Goal: Task Accomplishment & Management: Use online tool/utility

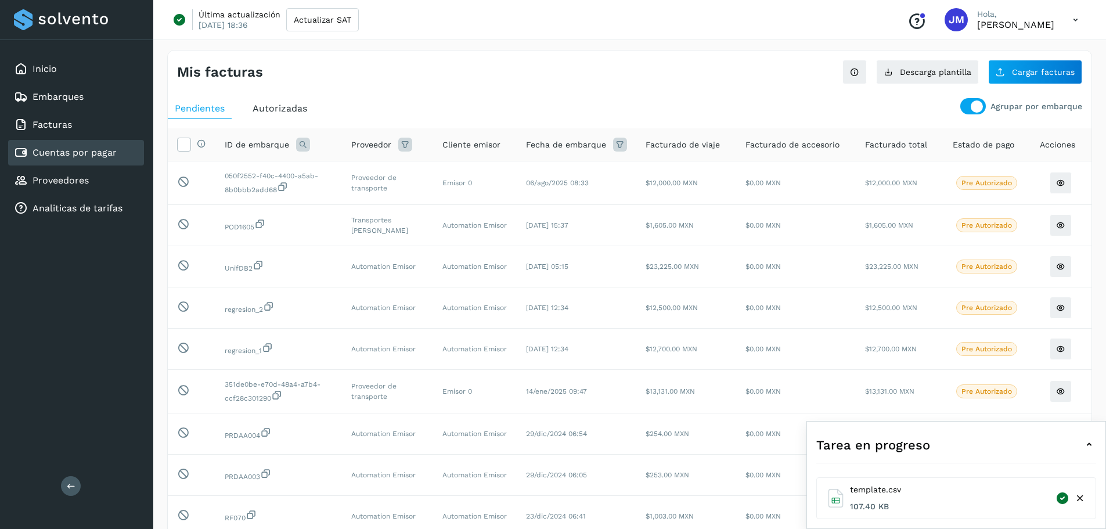
click at [1074, 20] on icon at bounding box center [1076, 20] width 24 height 24
click at [1004, 77] on div "Cerrar sesión" at bounding box center [1018, 75] width 138 height 22
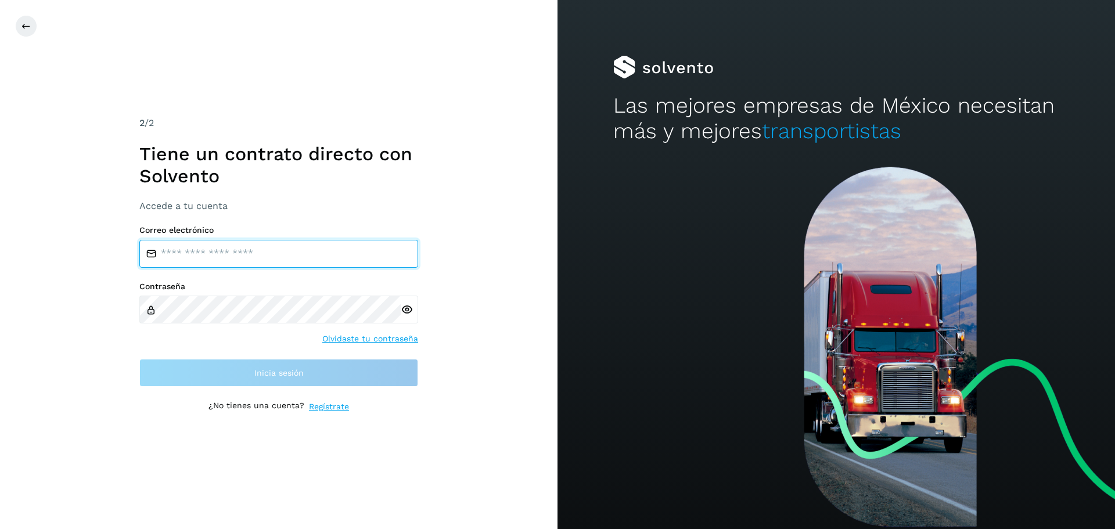
click at [315, 259] on input "email" at bounding box center [278, 254] width 279 height 28
click at [226, 254] on input "email" at bounding box center [278, 254] width 279 height 28
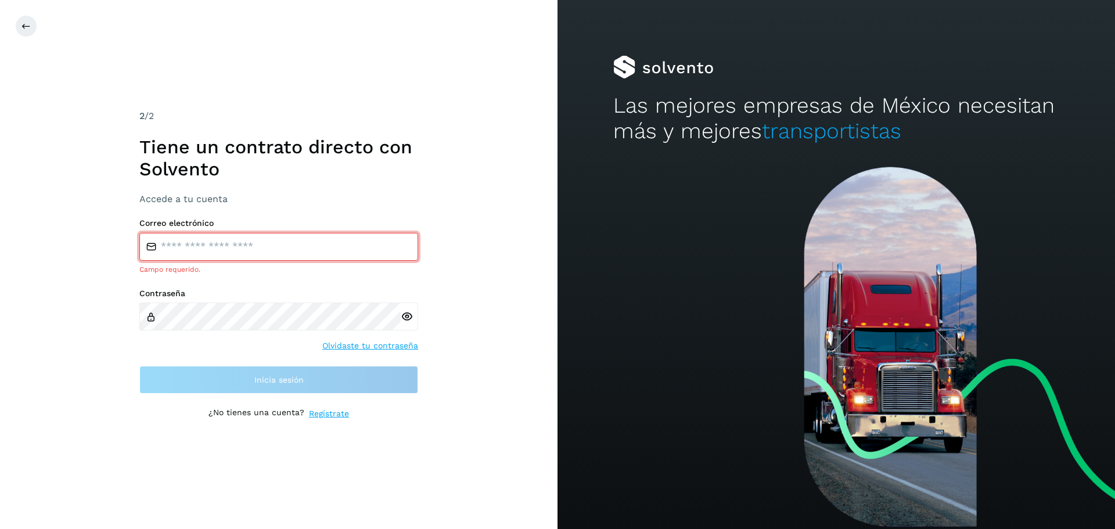
type input "**********"
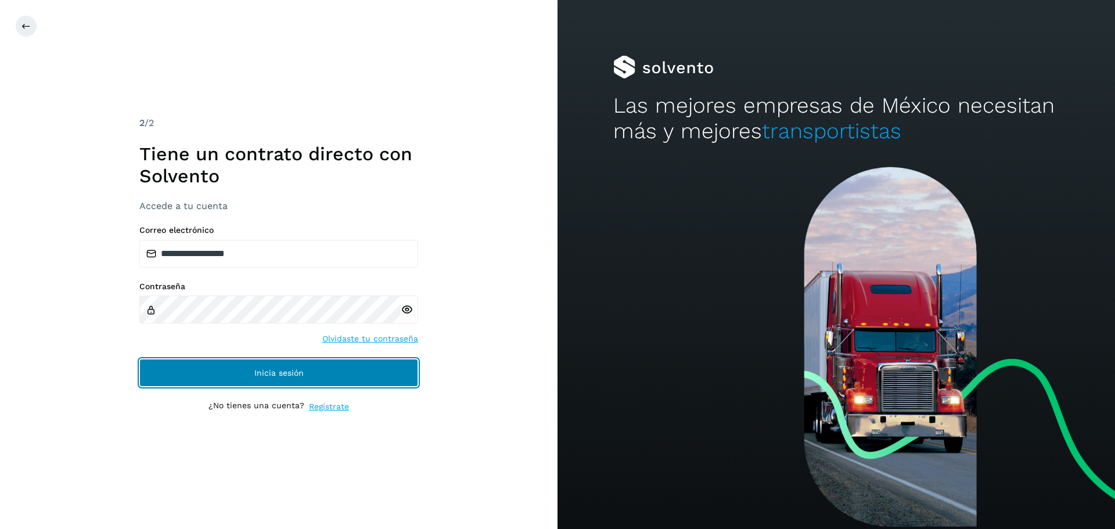
click at [229, 369] on button "Inicia sesión" at bounding box center [278, 373] width 279 height 28
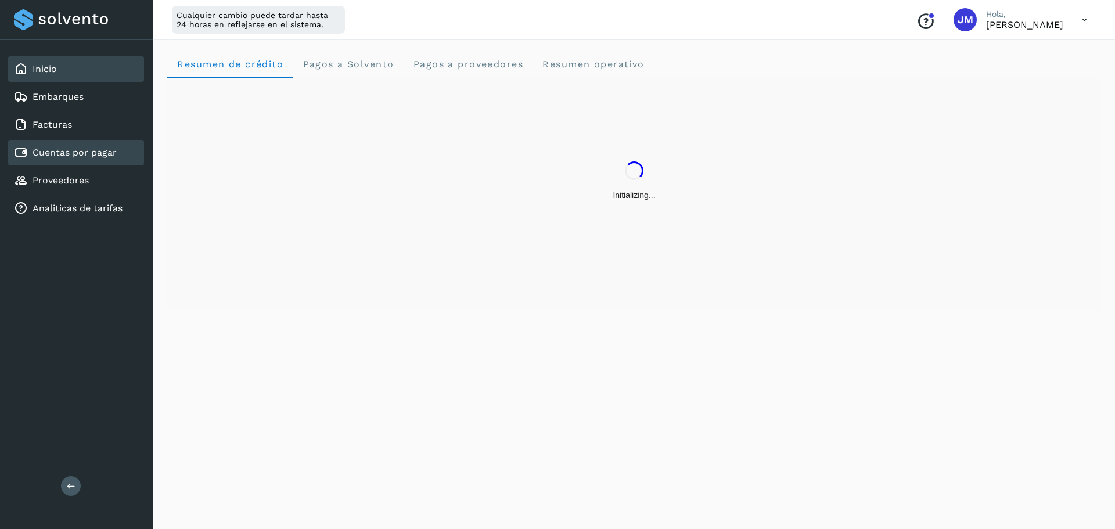
click at [75, 152] on link "Cuentas por pagar" at bounding box center [75, 152] width 84 height 11
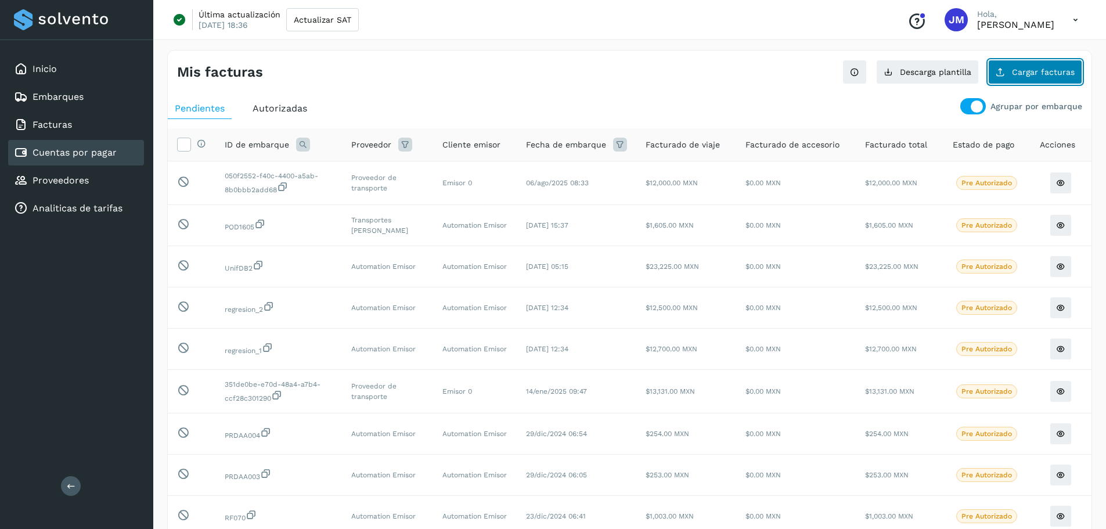
click at [1022, 74] on span "Cargar facturas" at bounding box center [1043, 72] width 63 height 8
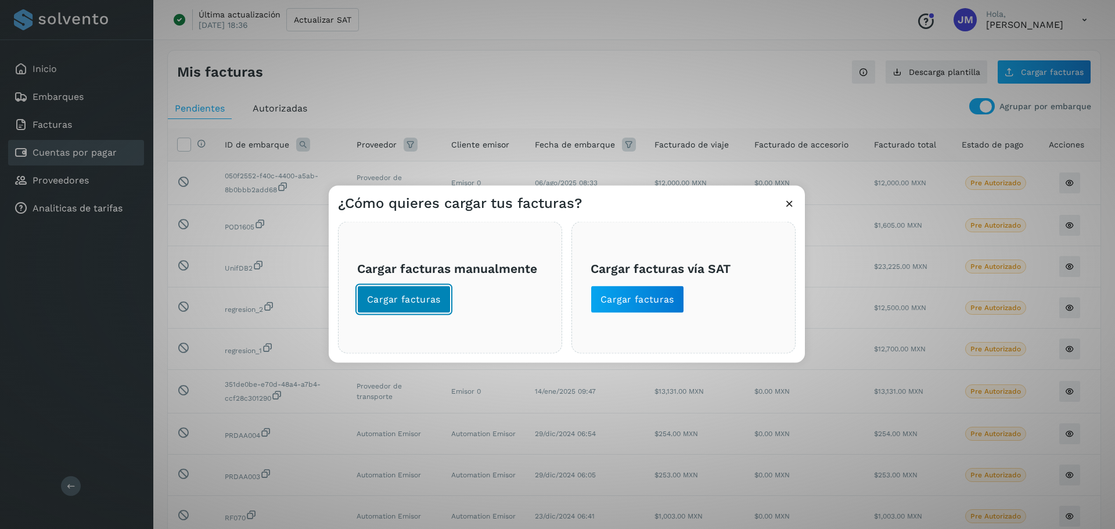
click at [435, 305] on span "Cargar facturas" at bounding box center [404, 299] width 74 height 13
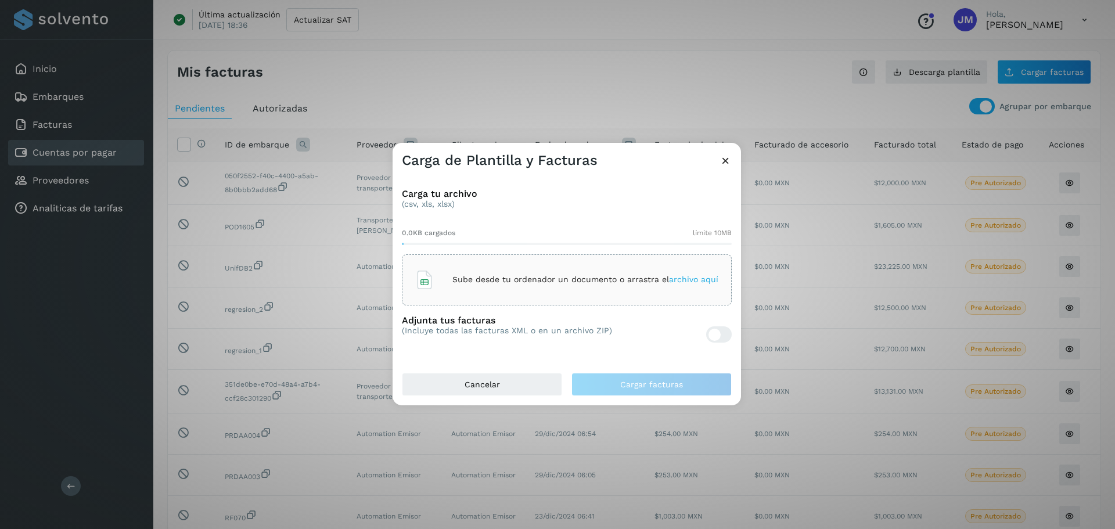
click at [688, 280] on span "archivo aquí" at bounding box center [693, 279] width 49 height 9
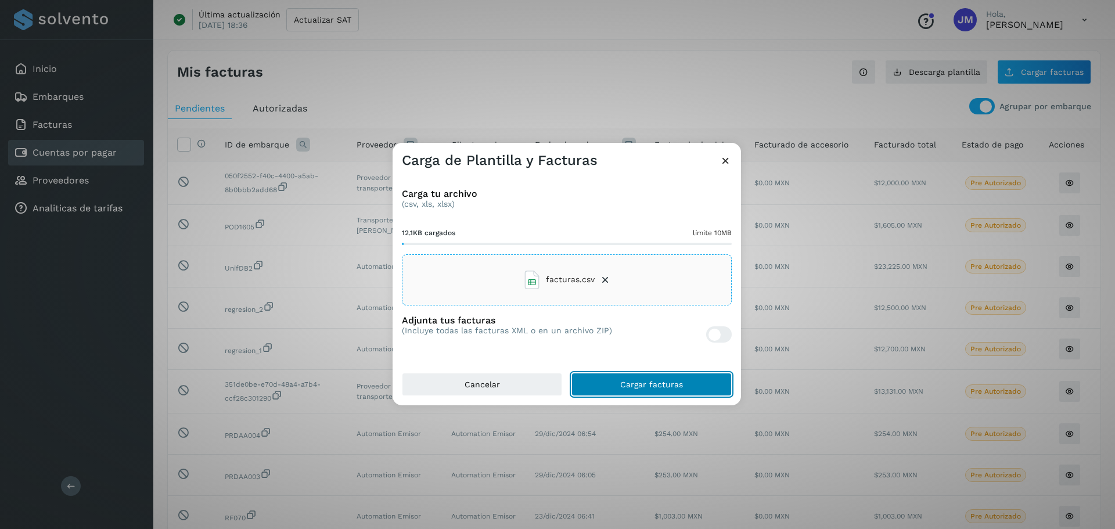
click at [626, 383] on span "Cargar facturas" at bounding box center [651, 384] width 63 height 8
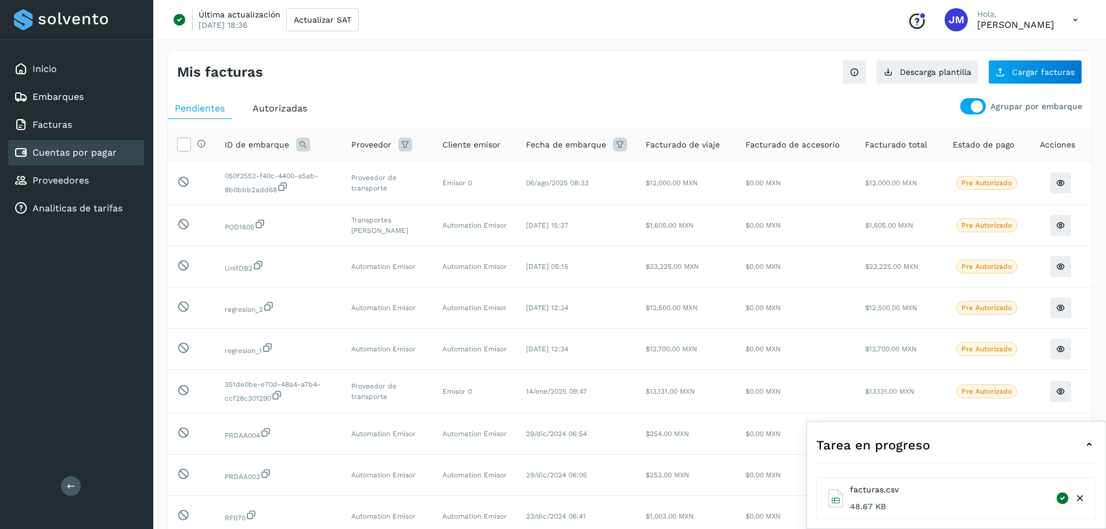
click at [1082, 498] on icon at bounding box center [1080, 498] width 12 height 12
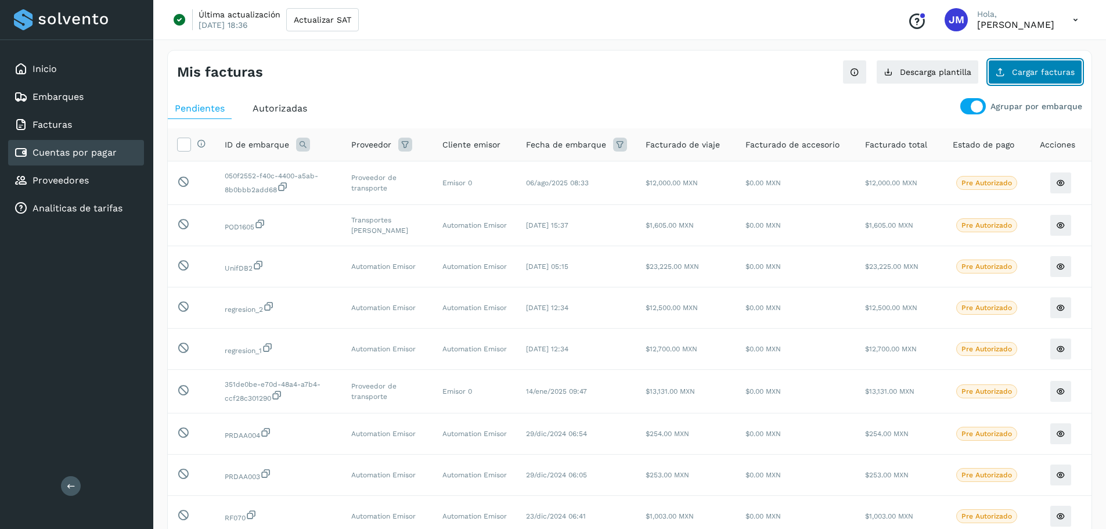
click at [1037, 73] on span "Cargar facturas" at bounding box center [1043, 72] width 63 height 8
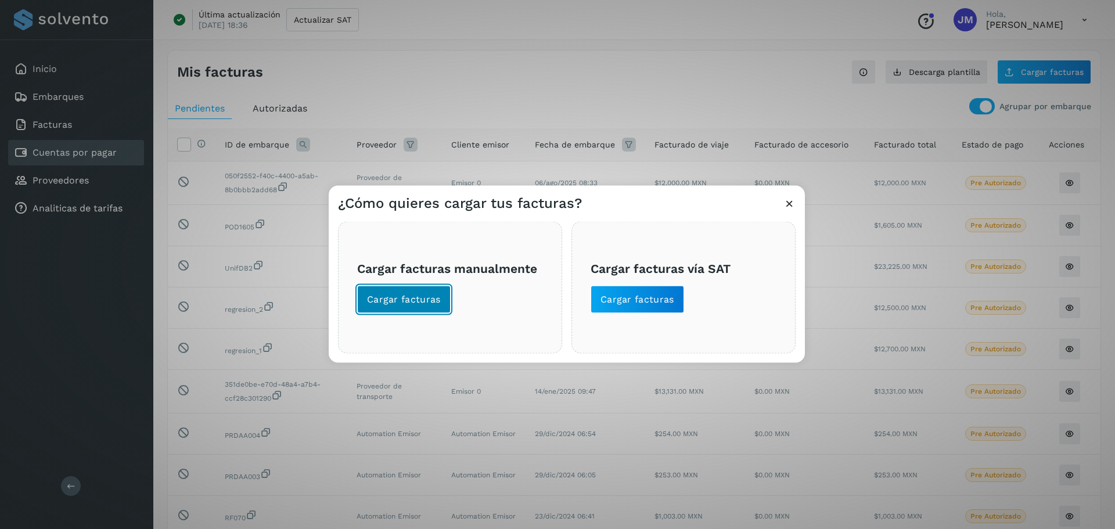
click at [424, 300] on span "Cargar facturas" at bounding box center [404, 299] width 74 height 13
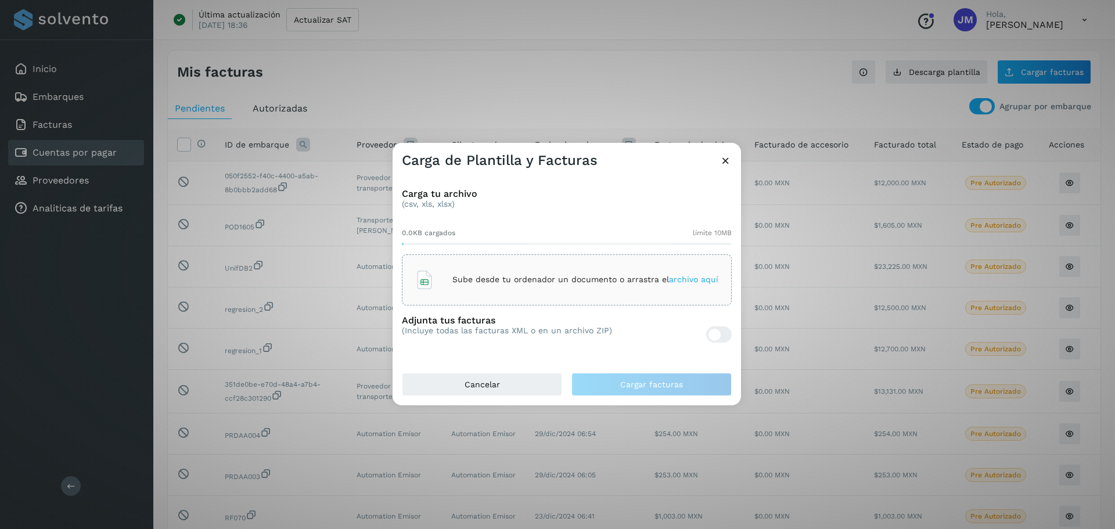
click at [586, 271] on div "Sube desde tu ordenador un documento o arrastra el archivo aquí" at bounding box center [566, 279] width 303 height 31
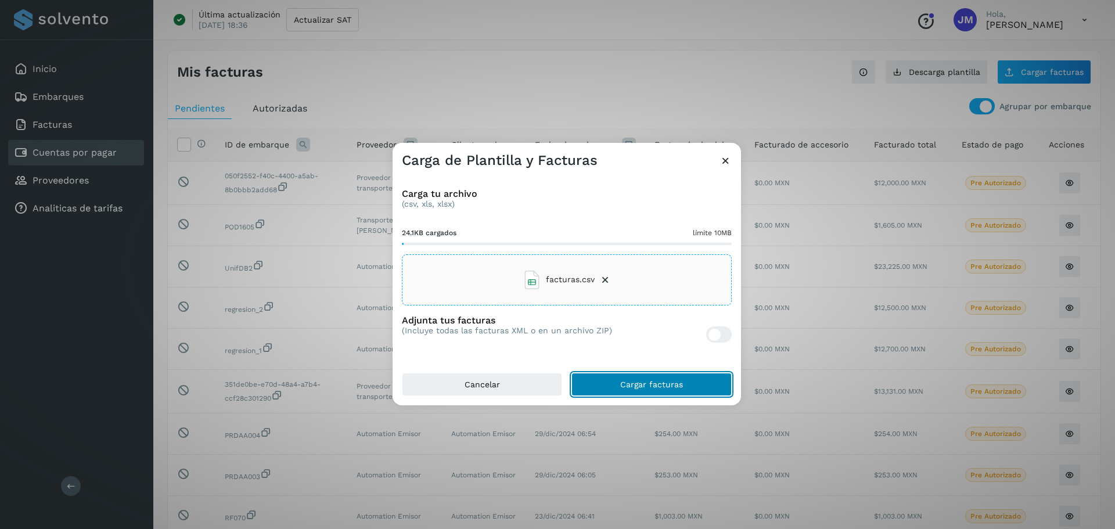
click at [649, 382] on span "Cargar facturas" at bounding box center [651, 384] width 63 height 8
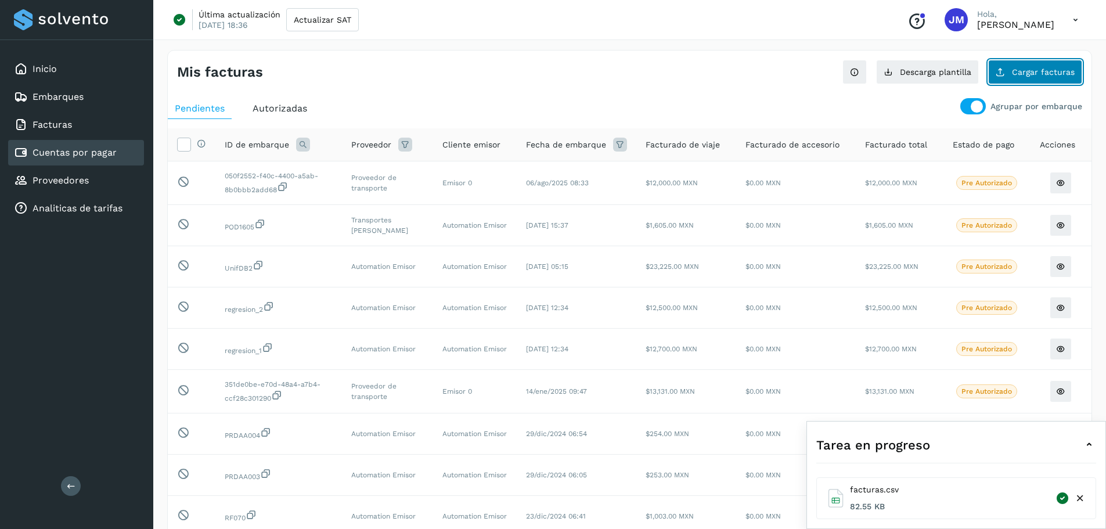
click at [1033, 71] on span "Cargar facturas" at bounding box center [1043, 72] width 63 height 8
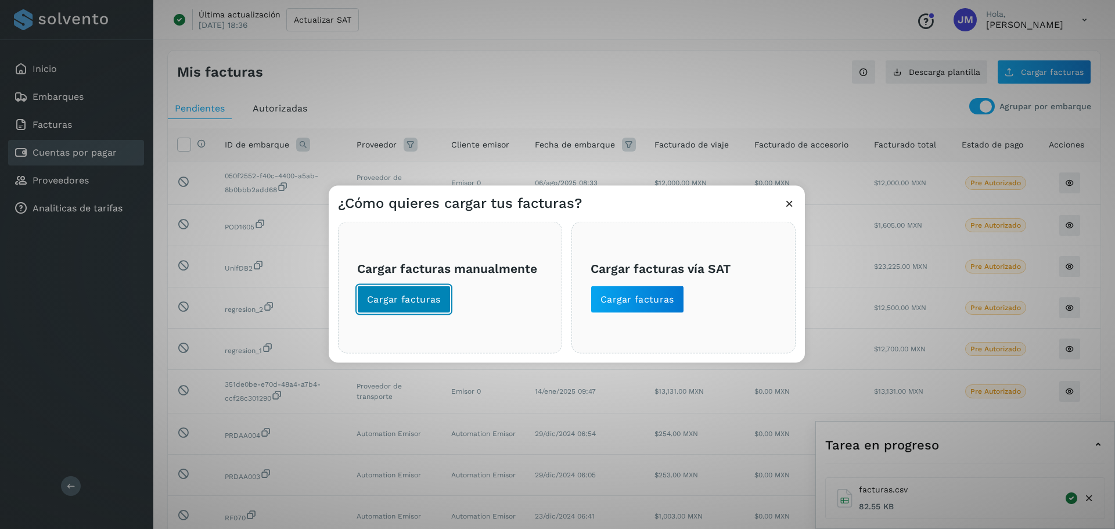
click at [406, 300] on span "Cargar facturas" at bounding box center [404, 299] width 74 height 13
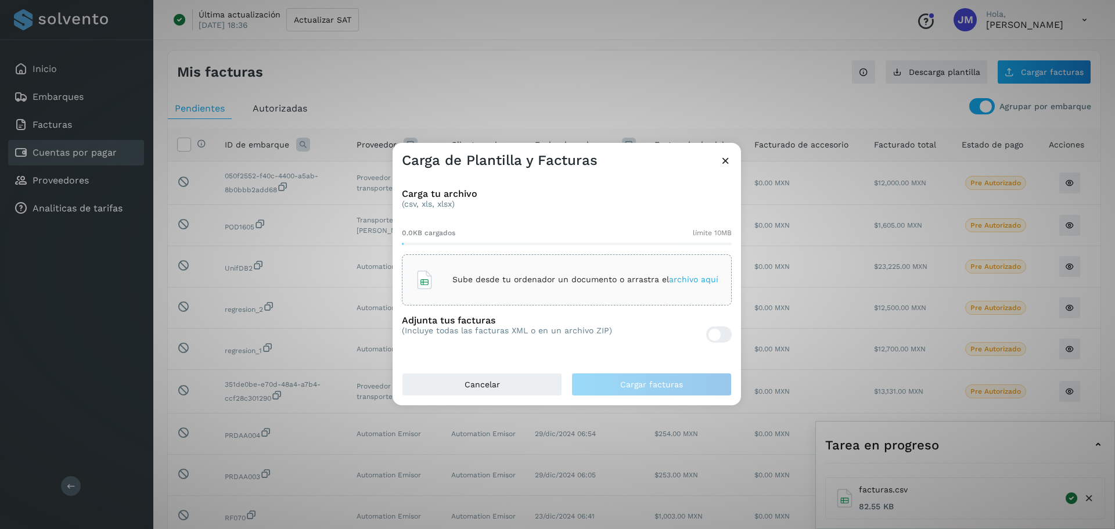
click at [506, 277] on p "Sube desde tu ordenador un documento o arrastra el archivo aquí" at bounding box center [585, 280] width 266 height 10
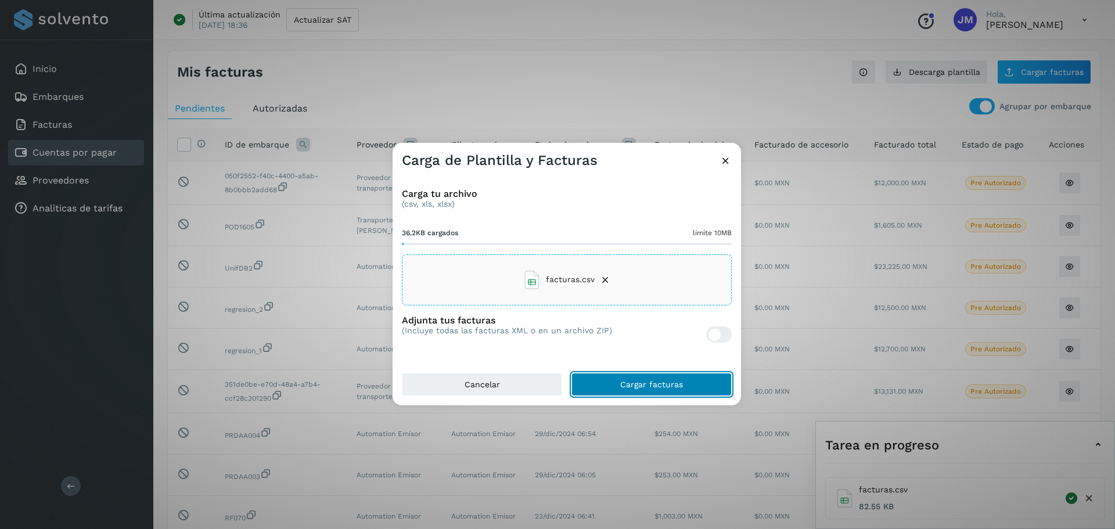
drag, startPoint x: 679, startPoint y: 390, endPoint x: 682, endPoint y: 531, distance: 141.7
click at [682, 528] on html "Tarea en progreso facturas.csv 82.55 KB Inicio Embarques Facturas Cuentas por p…" at bounding box center [557, 329] width 1115 height 658
click at [669, 386] on span "Cargar facturas" at bounding box center [651, 384] width 63 height 8
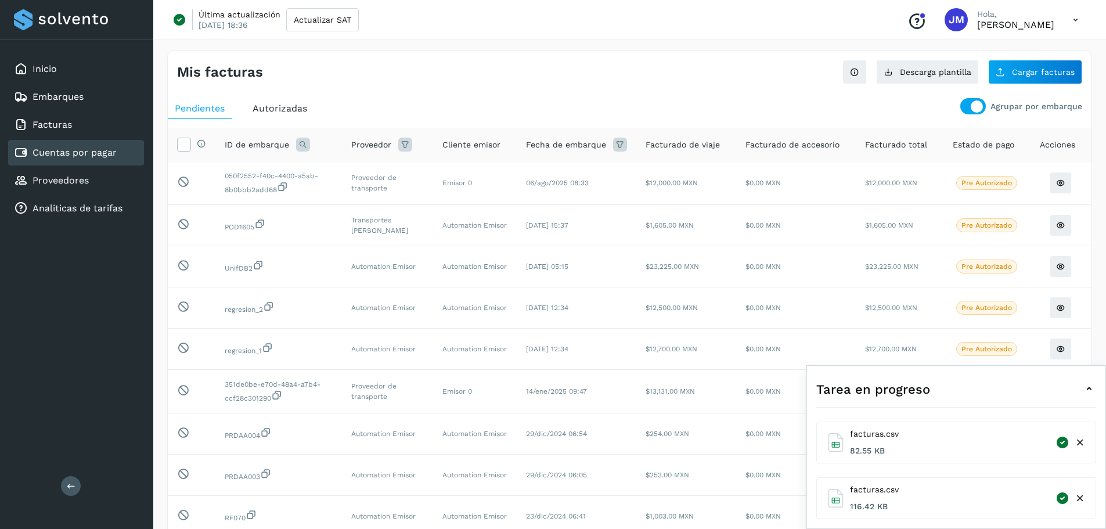
click at [1075, 19] on icon at bounding box center [1076, 20] width 24 height 24
click at [1000, 80] on div "Cerrar sesión" at bounding box center [1018, 75] width 138 height 22
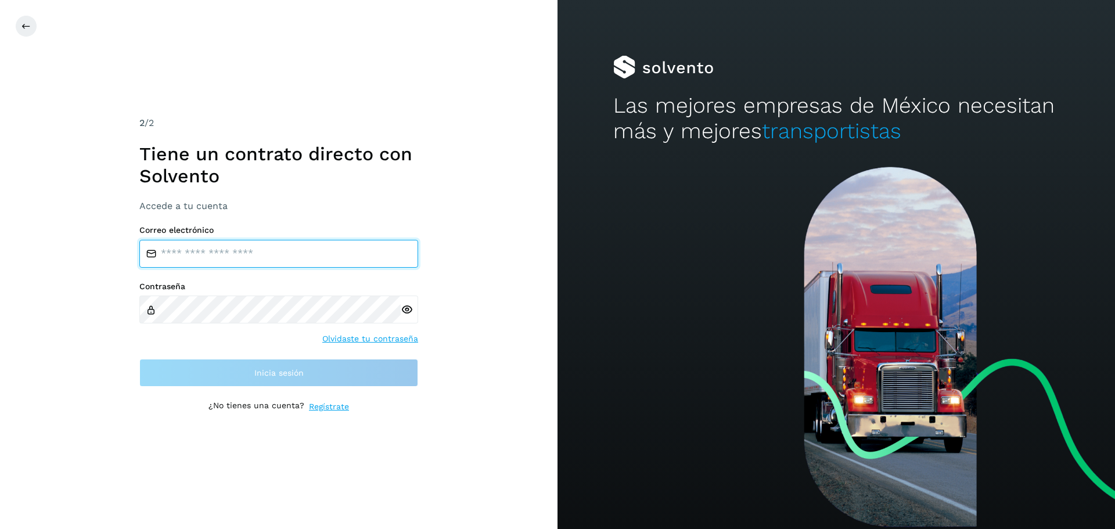
click at [193, 246] on input "email" at bounding box center [278, 254] width 279 height 28
